Goal: Entertainment & Leisure: Browse casually

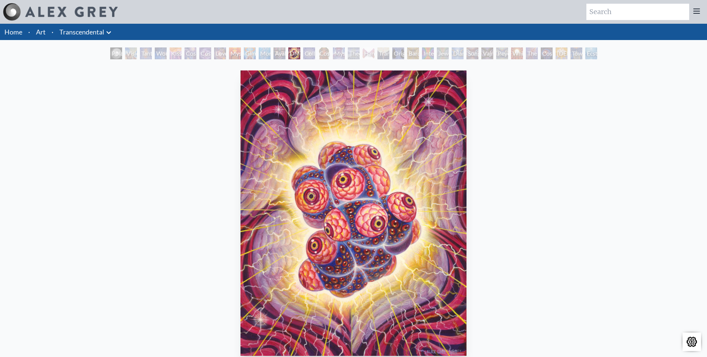
click at [39, 25] on li "Art" at bounding box center [41, 32] width 16 height 16
click at [38, 34] on link "Art" at bounding box center [41, 32] width 10 height 10
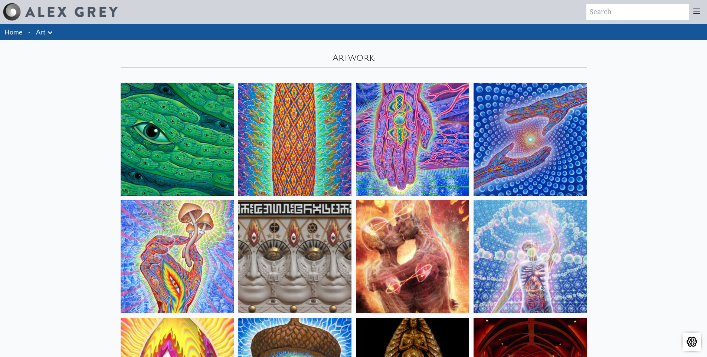
scroll to position [1150, 0]
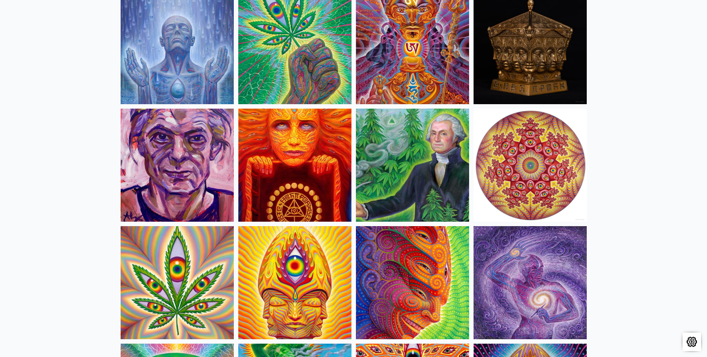
click at [291, 164] on img at bounding box center [294, 165] width 113 height 113
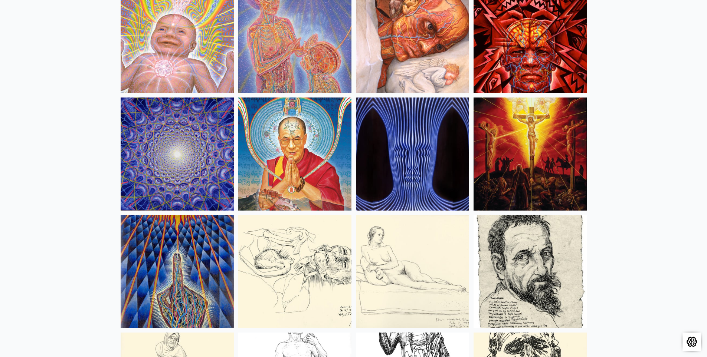
scroll to position [6455, 0]
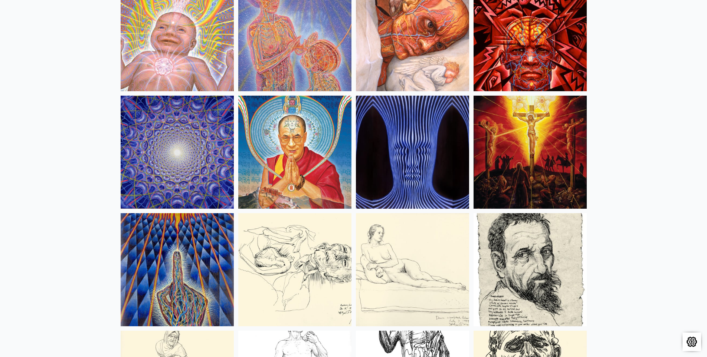
click at [401, 141] on img at bounding box center [412, 152] width 113 height 113
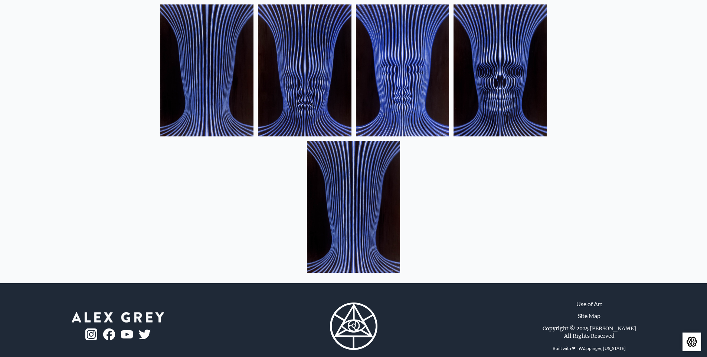
scroll to position [546, 0]
